Goal: Complete application form

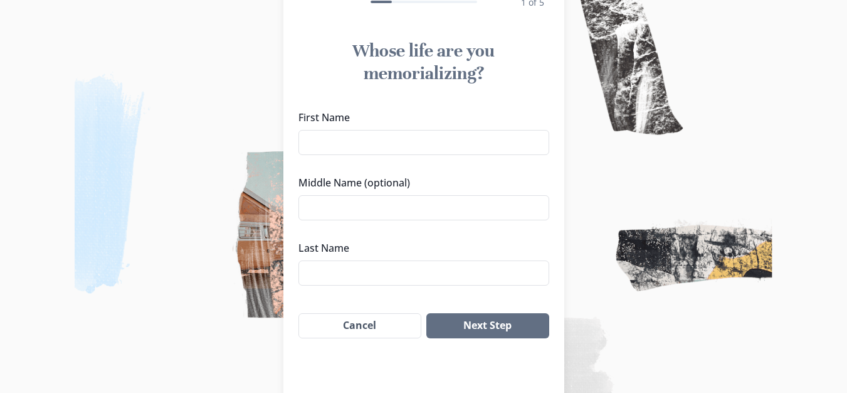
scroll to position [100, 0]
click at [368, 140] on input "First Name" at bounding box center [424, 141] width 251 height 25
type input "[PERSON_NAME]"
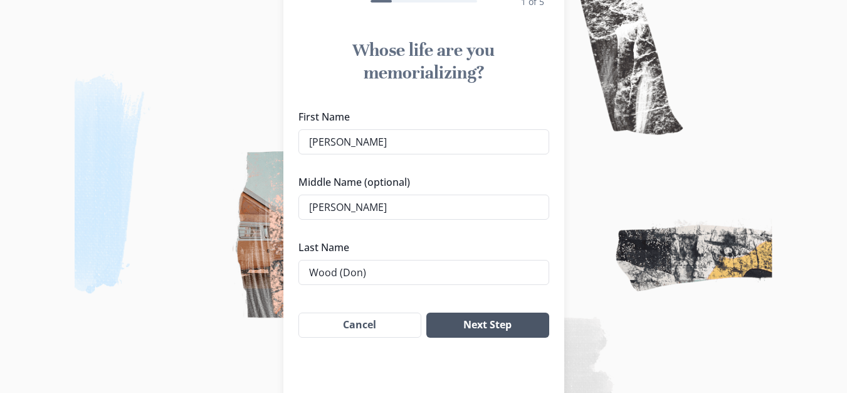
type input "Wood (Don)"
click at [511, 329] on button "Next Step" at bounding box center [487, 324] width 122 height 25
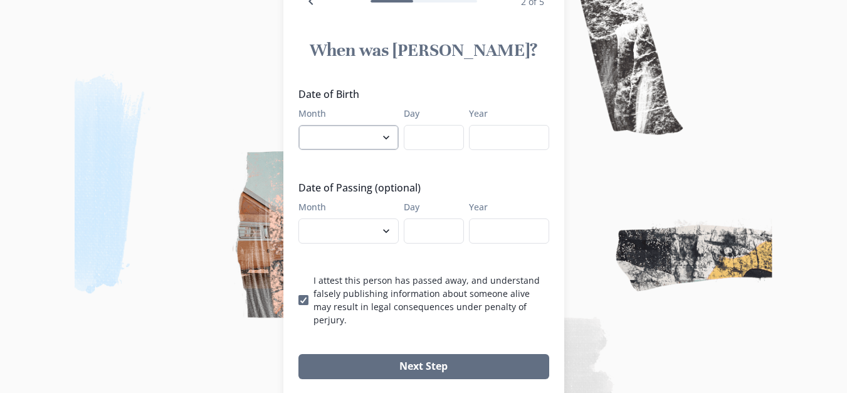
click at [386, 134] on select "January February March April May June July August September October November De…" at bounding box center [349, 137] width 100 height 25
select select "4"
click at [303, 125] on select "January February March April May June July August September October November De…" at bounding box center [349, 137] width 100 height 25
click at [417, 139] on input "Day" at bounding box center [434, 137] width 60 height 25
type input "30"
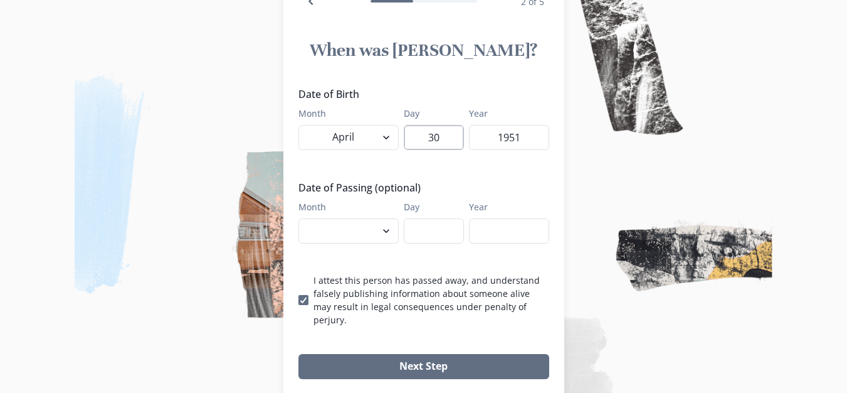
type input "1951"
click at [389, 228] on select "January February March April May June July August September October November De…" at bounding box center [349, 230] width 100 height 25
select select "9"
click at [303, 218] on select "January February March April May June July August September October November De…" at bounding box center [349, 230] width 100 height 25
click at [422, 228] on input "Day" at bounding box center [434, 230] width 60 height 25
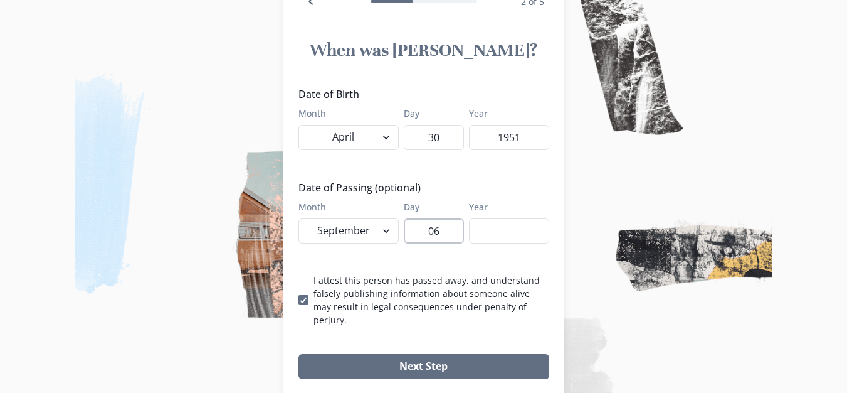
type input "06"
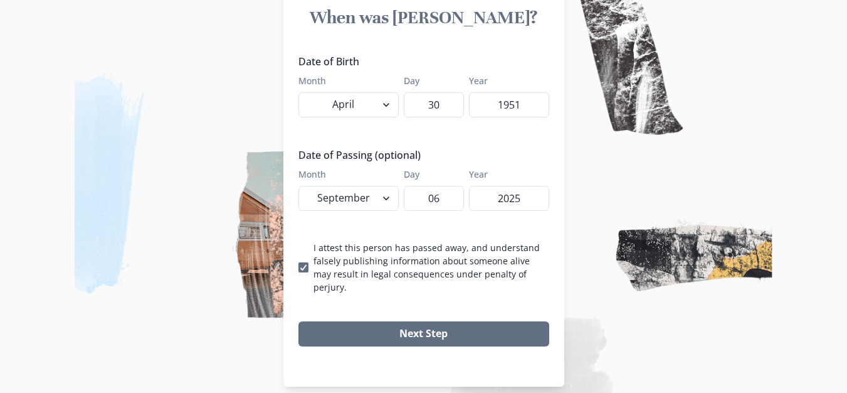
scroll to position [134, 0]
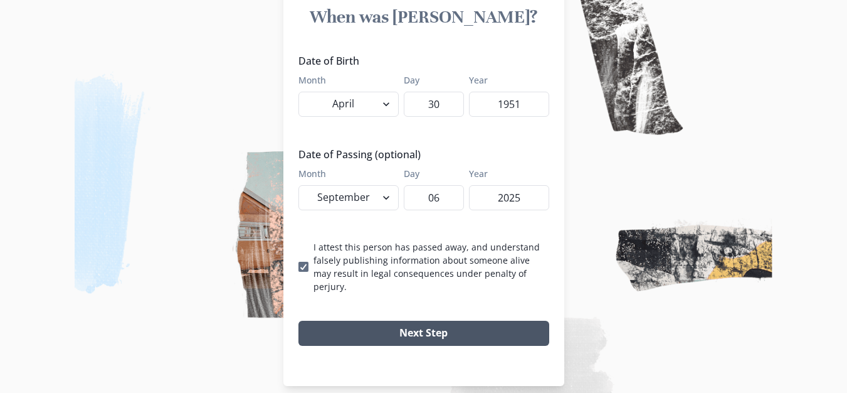
type input "2025"
click at [431, 323] on button "Next Step" at bounding box center [424, 332] width 251 height 25
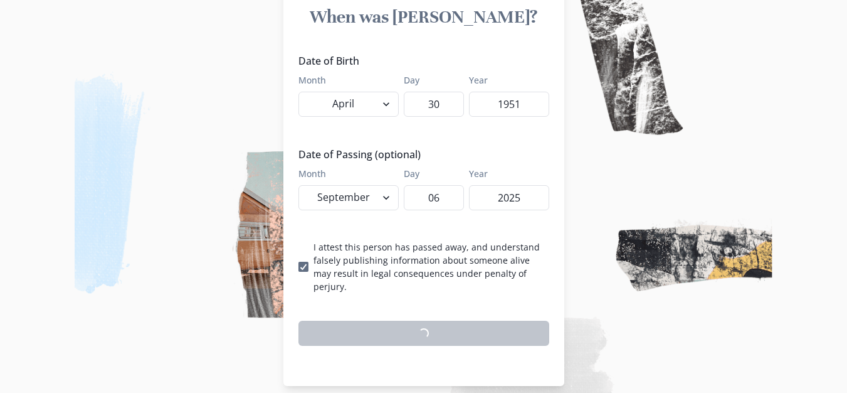
scroll to position [129, 0]
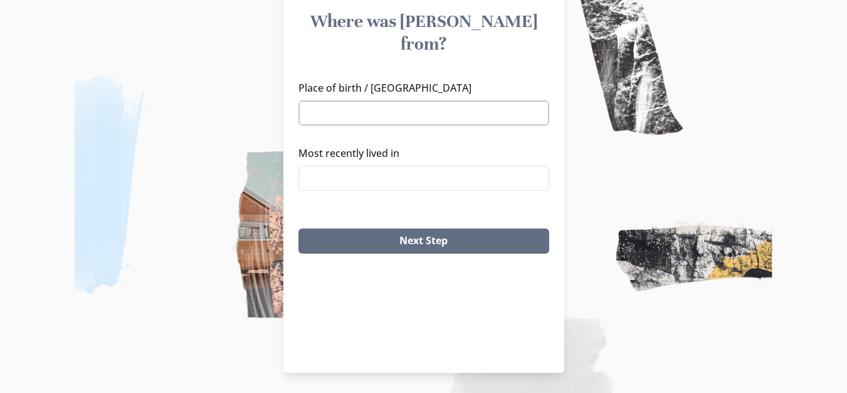
click at [322, 100] on input "Place of birth / [GEOGRAPHIC_DATA]" at bounding box center [424, 112] width 251 height 25
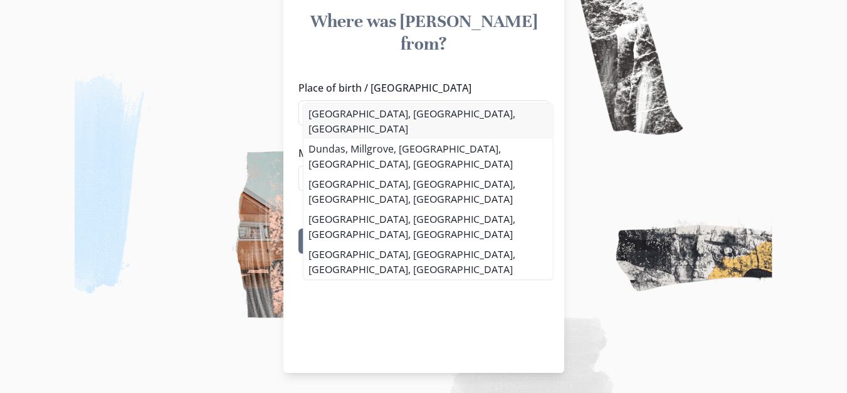
click at [349, 114] on li "[GEOGRAPHIC_DATA], [GEOGRAPHIC_DATA], [GEOGRAPHIC_DATA]" at bounding box center [428, 120] width 249 height 35
type input "[GEOGRAPHIC_DATA], [GEOGRAPHIC_DATA], [GEOGRAPHIC_DATA]"
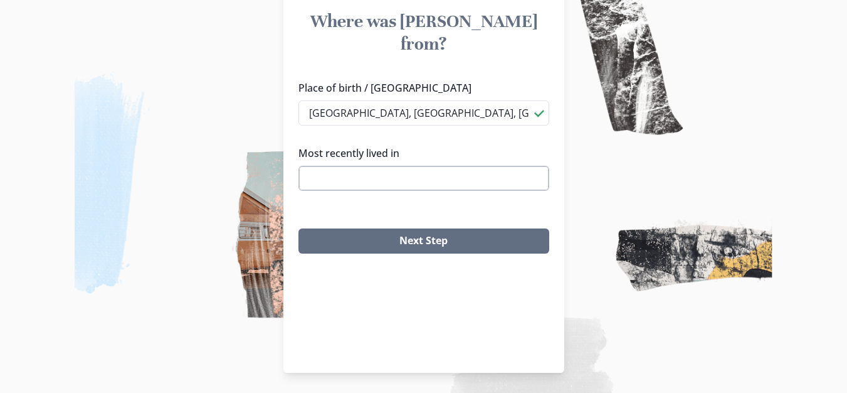
click at [371, 166] on input "Most recently lived in" at bounding box center [424, 178] width 251 height 25
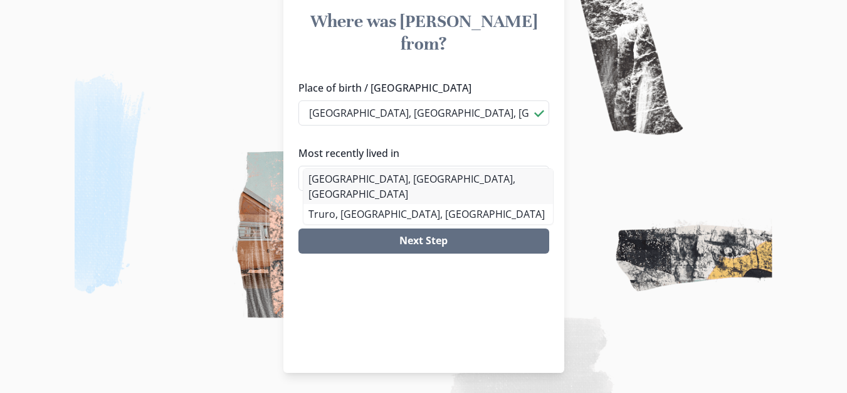
click at [401, 181] on li "[GEOGRAPHIC_DATA], [GEOGRAPHIC_DATA], [GEOGRAPHIC_DATA]" at bounding box center [429, 186] width 250 height 35
type input "[GEOGRAPHIC_DATA], [GEOGRAPHIC_DATA], [GEOGRAPHIC_DATA]"
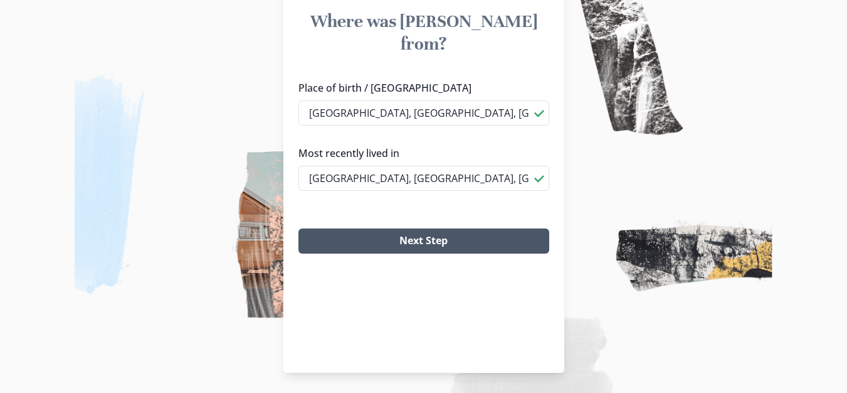
click at [432, 228] on button "Next Step" at bounding box center [424, 240] width 251 height 25
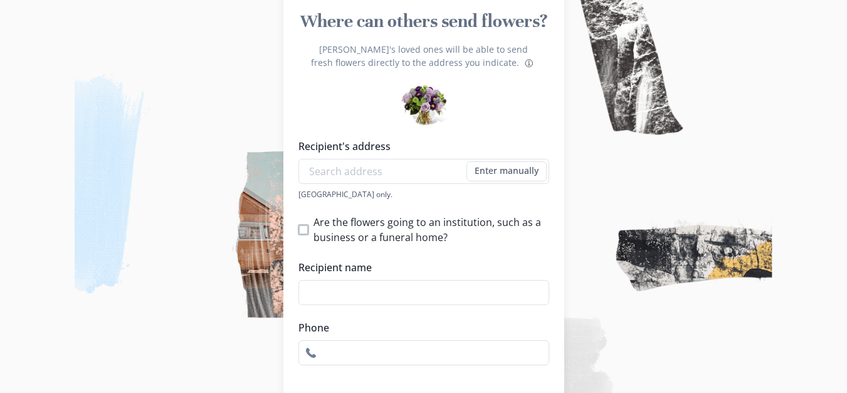
click at [306, 231] on span at bounding box center [304, 230] width 10 height 10
click at [299, 230] on input "Are the flowers going to an institution, such as a business or a funeral home?" at bounding box center [298, 229] width 1 height 1
checkbox input "true"
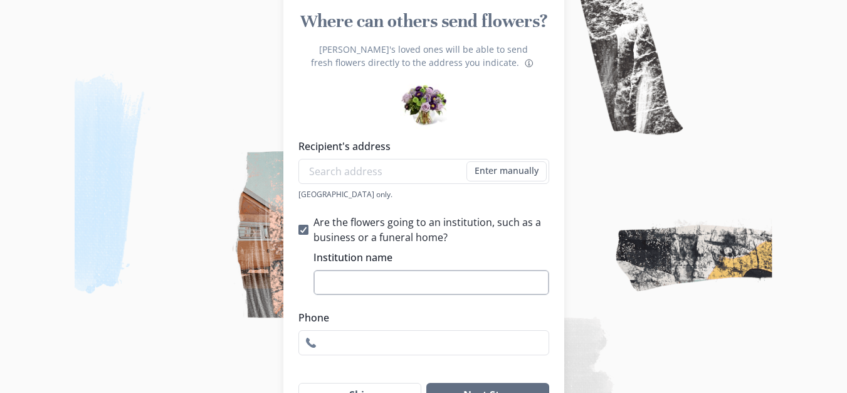
click at [333, 279] on input "Institution name" at bounding box center [432, 282] width 236 height 25
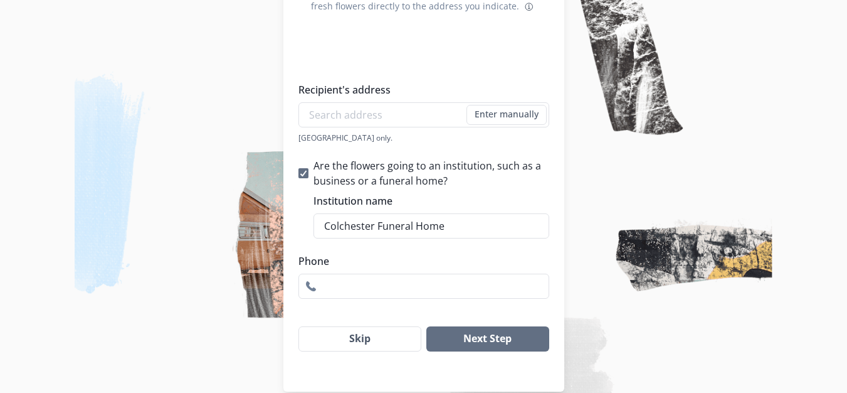
scroll to position [204, 0]
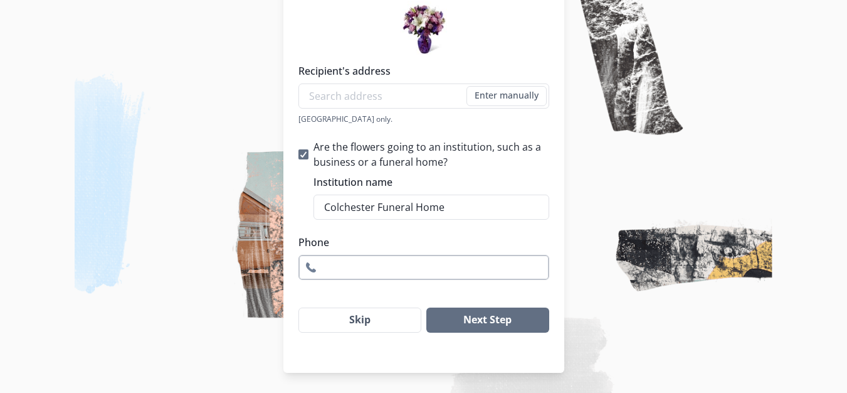
type input "Colchester Funeral Home"
click at [418, 268] on input "Phone" at bounding box center [424, 267] width 251 height 25
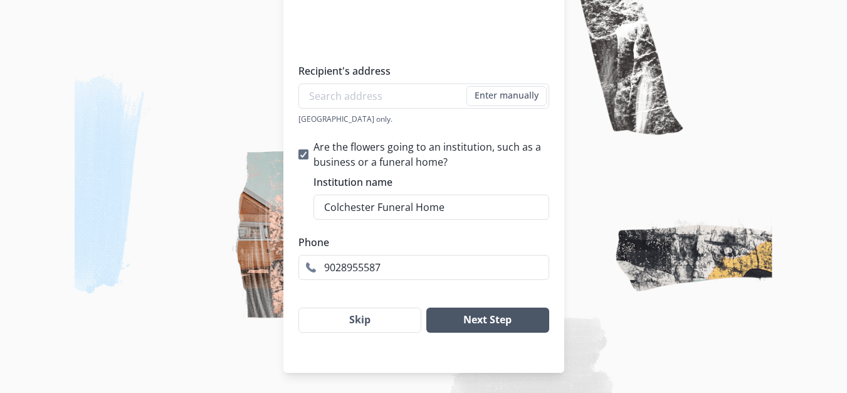
type input "9028955587"
click at [487, 315] on button "Next Step" at bounding box center [487, 319] width 122 height 25
type input "T"
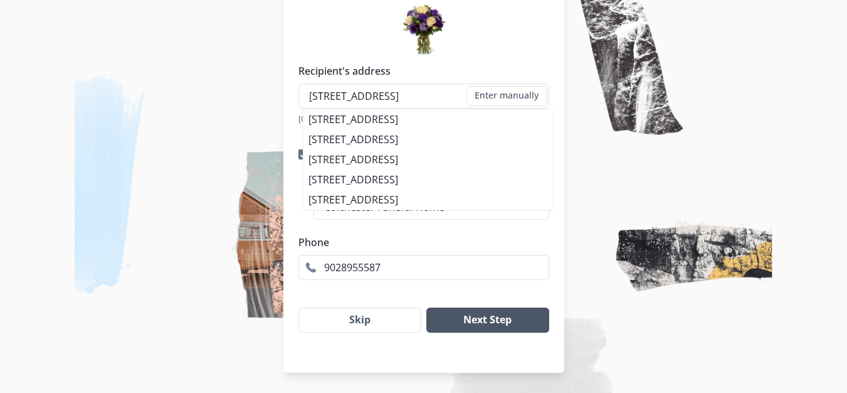
type input "[STREET_ADDRESS]"
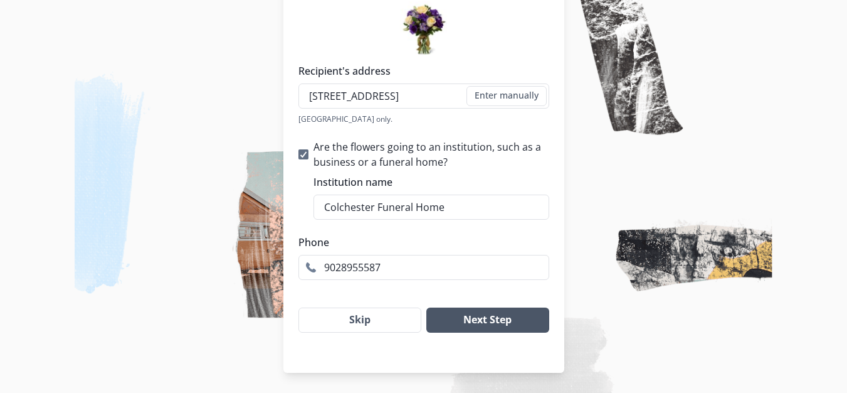
click at [475, 320] on button "Next Step" at bounding box center [487, 319] width 122 height 25
click at [485, 100] on button "Enter manually" at bounding box center [507, 96] width 80 height 20
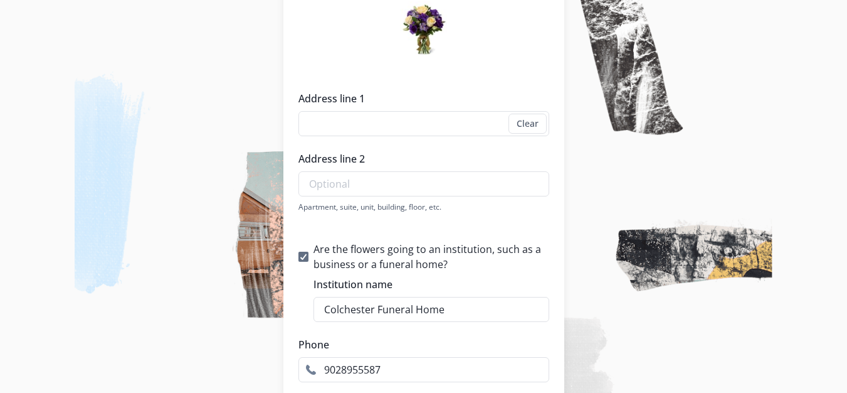
click at [485, 100] on div "Recipient's address [STREET_ADDRESS][GEOGRAPHIC_DATA] Enter manually Address [G…" at bounding box center [424, 144] width 251 height 163
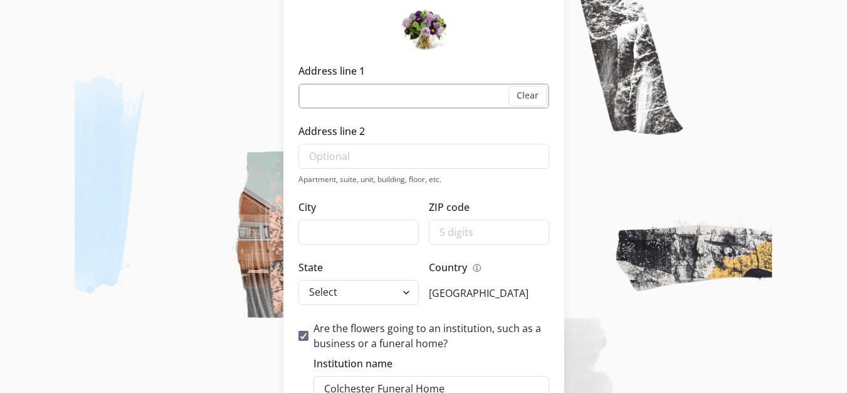
click at [378, 102] on input "Address line 1" at bounding box center [424, 95] width 251 height 25
type input "[STREET_ADDRESS]"
type input "Truro"
click at [359, 285] on select "Select [US_STATE] [US_STATE] [US_STATE] [US_STATE] [US_STATE] [US_STATE] [US_ST…" at bounding box center [359, 292] width 120 height 25
click at [164, 56] on img at bounding box center [423, 196] width 847 height 393
